Goal: Obtain resource: Download file/media

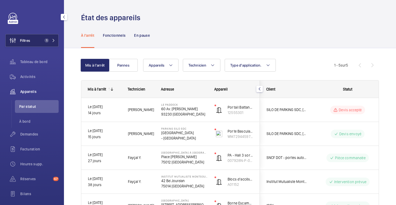
click at [33, 44] on button "Filtres 1" at bounding box center [31, 40] width 53 height 13
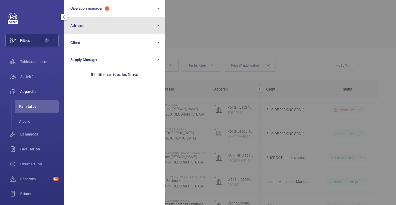
click at [86, 26] on button "Adresse" at bounding box center [114, 25] width 101 height 17
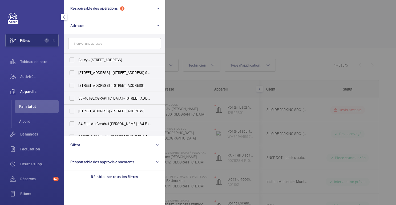
click at [109, 46] on input "text" at bounding box center [114, 43] width 93 height 11
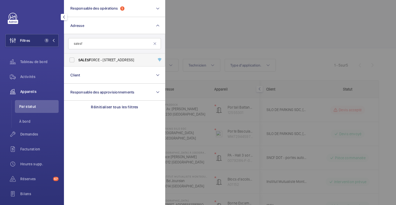
type input "salesf"
click at [93, 63] on label "SALESF ORCE - [STREET_ADDRESS]" at bounding box center [110, 60] width 93 height 13
click at [77, 63] on input "SALESF ORCE - [STREET_ADDRESS]" at bounding box center [72, 60] width 11 height 11
checkbox input "true"
click at [190, 31] on div at bounding box center [363, 102] width 396 height 205
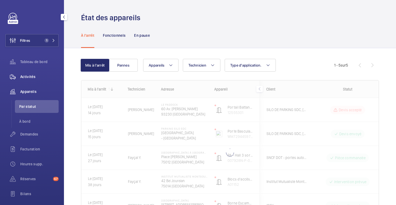
click at [34, 79] on span "Activités" at bounding box center [39, 76] width 38 height 5
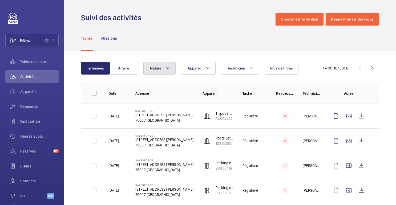
click at [168, 70] on mat-icon at bounding box center [168, 68] width 4 height 6
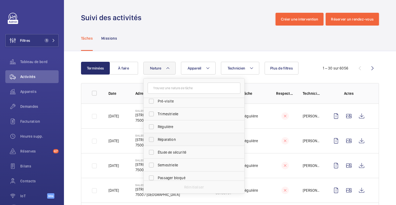
scroll to position [81, 0]
click at [174, 128] on label "Régulière" at bounding box center [190, 125] width 93 height 13
click at [157, 128] on input "Régulière" at bounding box center [151, 125] width 11 height 11
checkbox input "true"
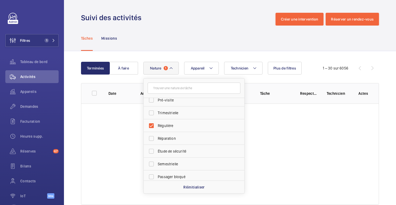
click at [203, 57] on div "Terminées À faire Technicien Appareil Nature 1 Annuelle Panne Rendez-vous clien…" at bounding box center [230, 134] width 332 height 166
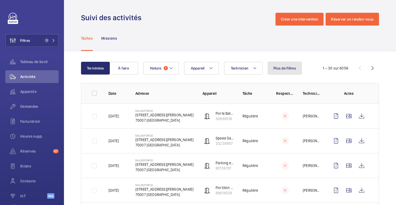
click at [284, 70] on font "Plus de filtres" at bounding box center [284, 68] width 23 height 4
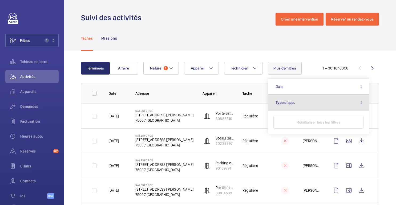
click at [289, 101] on span "Type d'app." at bounding box center [284, 102] width 19 height 4
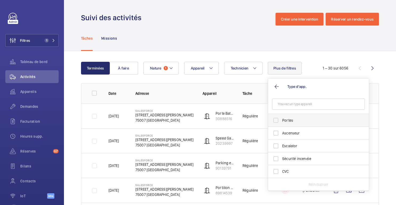
click at [286, 120] on span "Portes" at bounding box center [318, 120] width 73 height 5
click at [281, 120] on input "Portes" at bounding box center [275, 120] width 11 height 11
checkbox input "true"
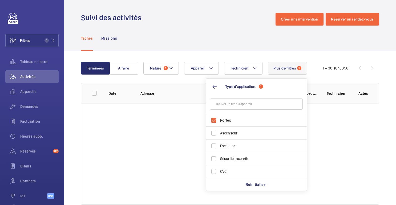
click at [261, 38] on div "Tâches Missions" at bounding box center [230, 38] width 298 height 25
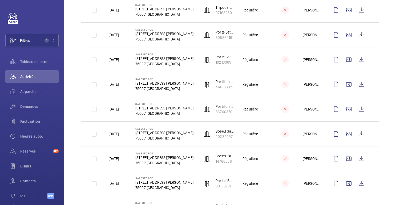
scroll to position [654, 0]
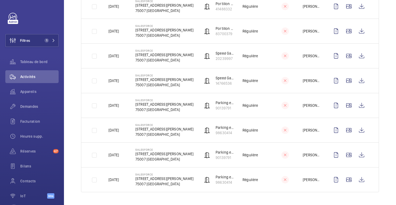
click at [96, 180] on td at bounding box center [90, 179] width 19 height 25
click at [96, 155] on td at bounding box center [90, 154] width 19 height 25
click at [96, 180] on td at bounding box center [90, 179] width 19 height 25
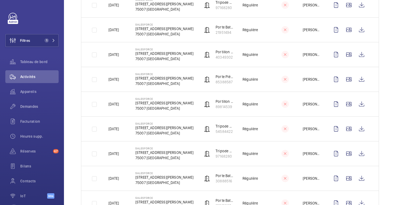
scroll to position [438, 0]
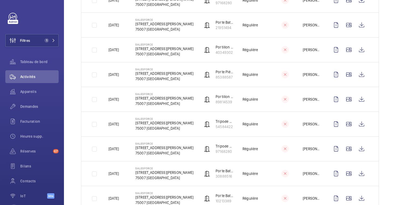
click at [93, 25] on td at bounding box center [90, 25] width 19 height 25
click at [362, 26] on wm-front-icon-button at bounding box center [361, 25] width 13 height 13
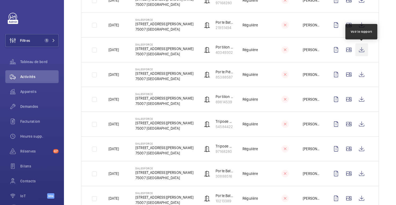
click at [362, 53] on wm-front-icon-button at bounding box center [361, 49] width 13 height 13
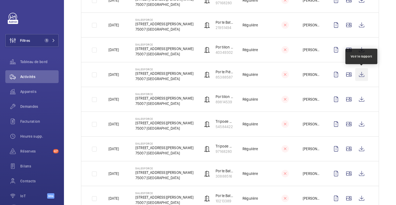
click at [361, 75] on wm-front-icon-button at bounding box center [361, 74] width 13 height 13
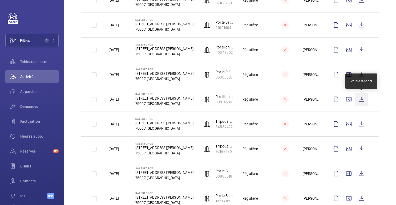
click at [362, 101] on wm-front-icon-button at bounding box center [361, 99] width 13 height 13
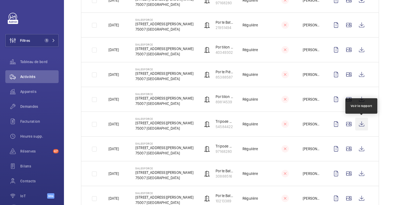
click at [361, 126] on wm-front-icon-button at bounding box center [361, 124] width 13 height 13
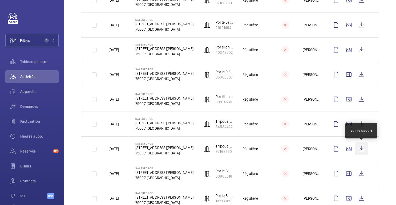
click at [363, 149] on wm-front-icon-button at bounding box center [361, 148] width 13 height 13
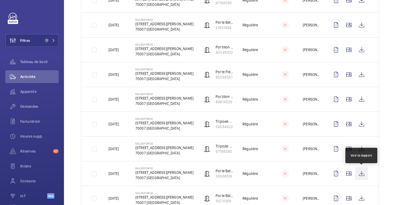
click at [361, 176] on wm-front-icon-button at bounding box center [361, 173] width 13 height 13
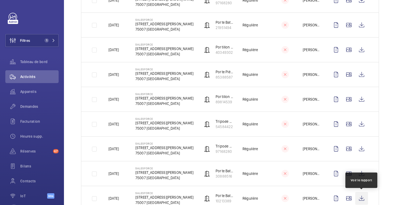
click at [362, 196] on wm-front-icon-button at bounding box center [361, 198] width 13 height 13
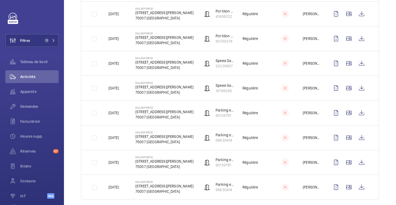
scroll to position [648, 0]
click at [360, 14] on wm-front-icon-button at bounding box center [361, 13] width 13 height 13
click at [363, 39] on wm-front-icon-button at bounding box center [361, 38] width 13 height 13
click at [362, 63] on wm-front-icon-button at bounding box center [361, 62] width 13 height 13
click at [363, 88] on wm-front-icon-button at bounding box center [361, 87] width 13 height 13
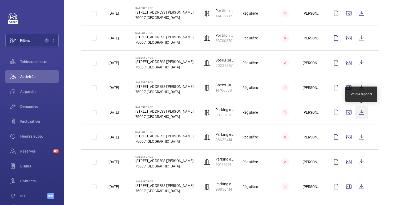
click at [358, 113] on wm-front-icon-button at bounding box center [361, 112] width 13 height 13
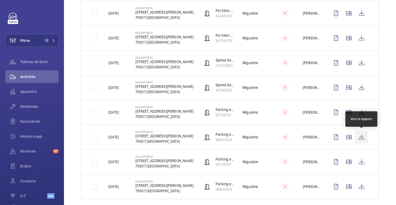
click at [361, 139] on wm-front-icon-button at bounding box center [361, 137] width 13 height 13
